Goal: Information Seeking & Learning: Learn about a topic

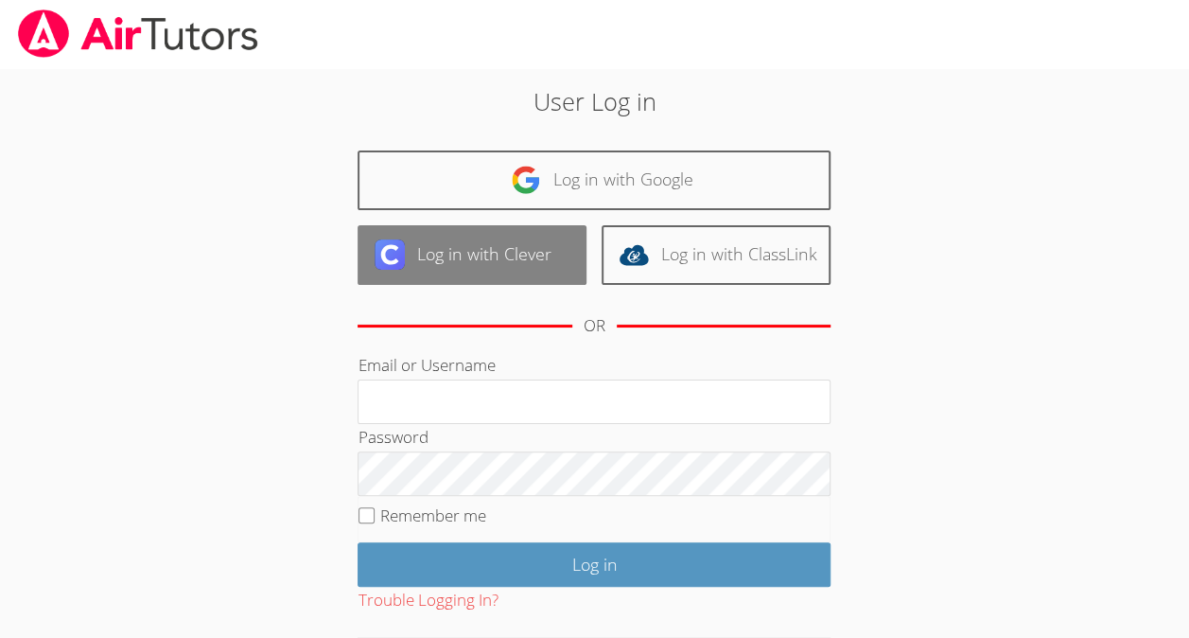
click at [484, 244] on link "Log in with Clever" at bounding box center [472, 255] width 229 height 60
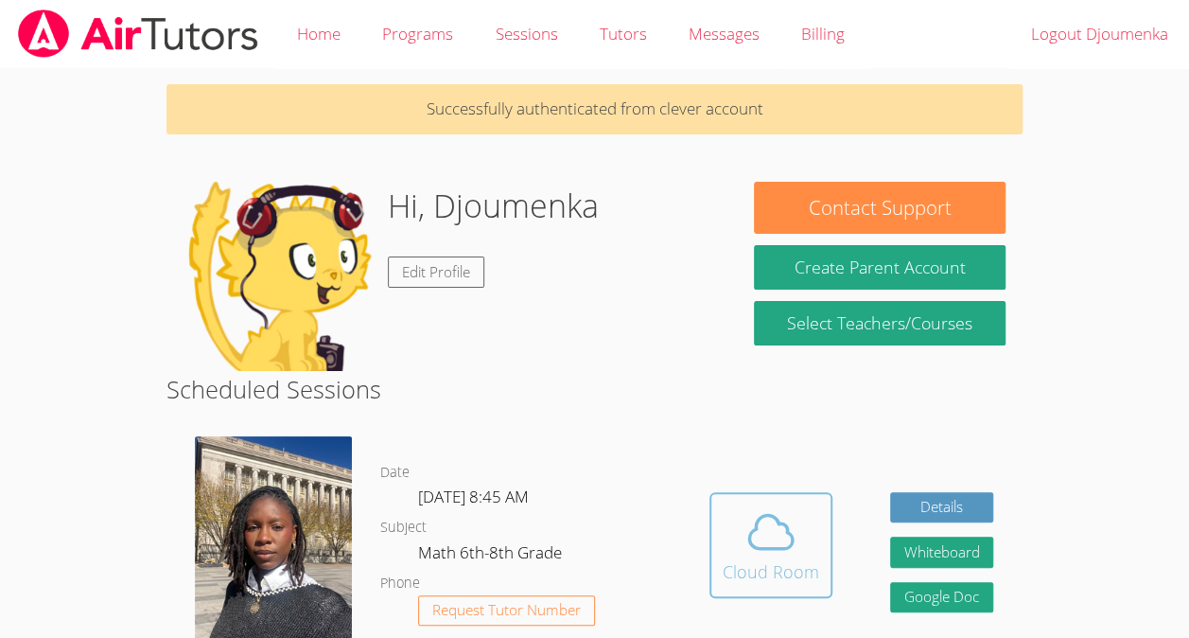
click at [784, 545] on icon at bounding box center [770, 531] width 53 height 53
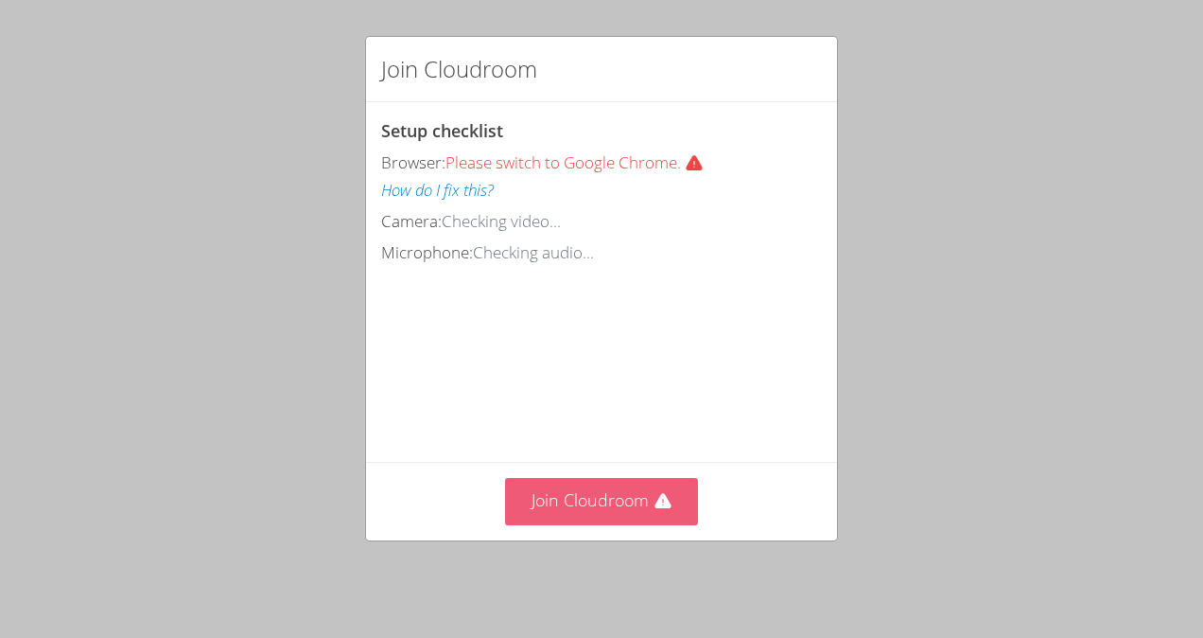
click at [640, 506] on button "Join Cloudroom" at bounding box center [602, 501] width 194 height 46
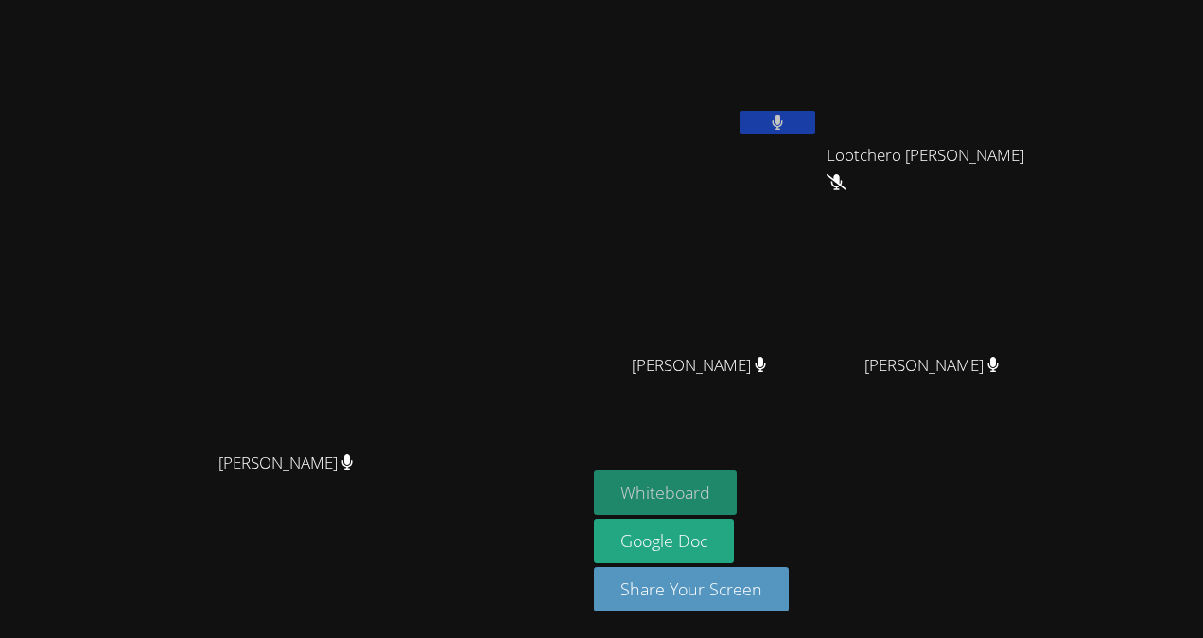
click at [737, 498] on button "Whiteboard" at bounding box center [665, 492] width 143 height 44
drag, startPoint x: 785, startPoint y: 475, endPoint x: 772, endPoint y: 490, distance: 20.1
click at [737, 490] on button "Whiteboard" at bounding box center [665, 492] width 143 height 44
click at [776, 331] on video at bounding box center [706, 281] width 225 height 127
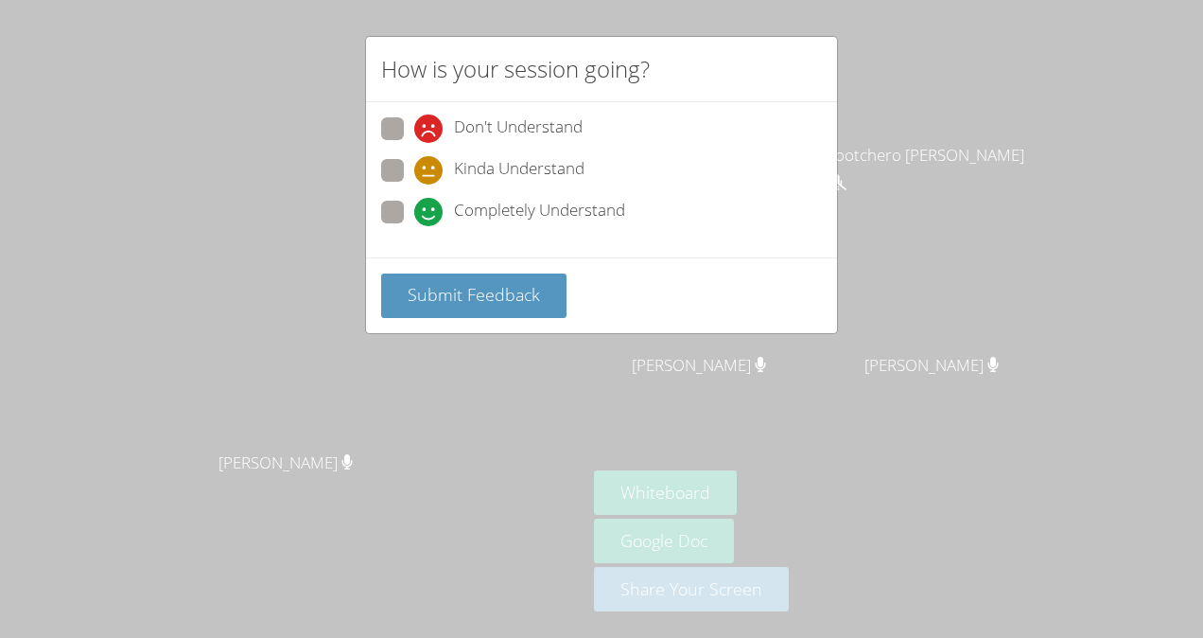
click at [515, 201] on span "Completely Understand" at bounding box center [539, 212] width 171 height 28
click at [430, 201] on input "Completely Understand" at bounding box center [422, 209] width 16 height 16
radio input "true"
click at [481, 263] on div "Submit Feedback" at bounding box center [601, 295] width 471 height 76
click at [475, 292] on span "Submit Feedback" at bounding box center [474, 294] width 132 height 23
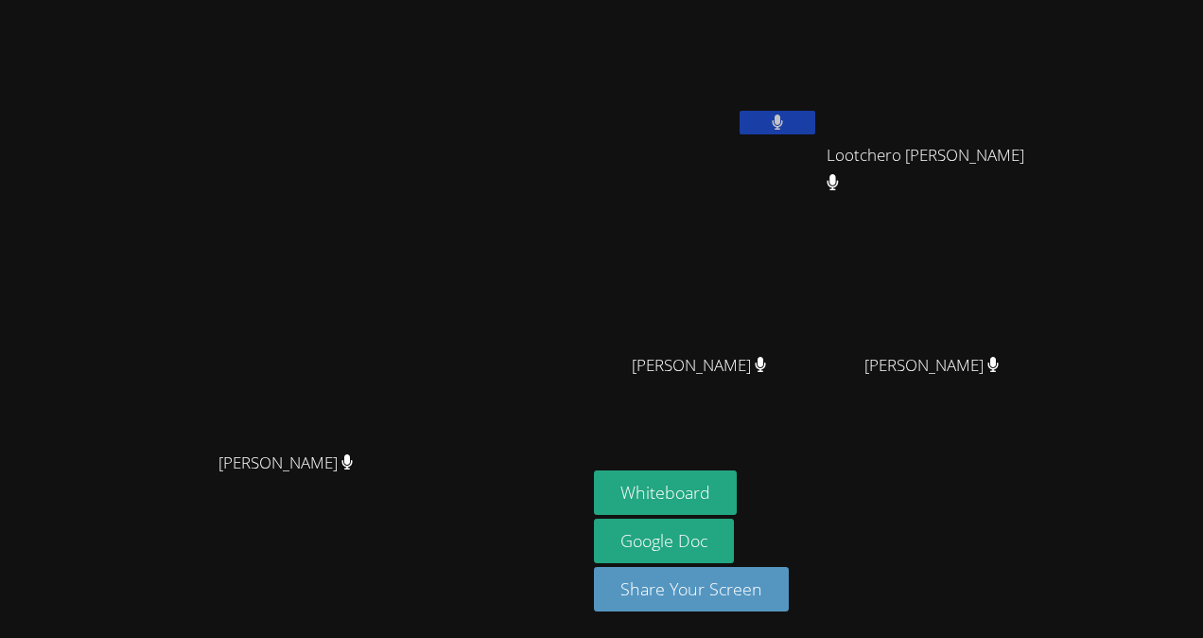
click at [1052, 74] on video at bounding box center [939, 71] width 225 height 127
